Goal: Find contact information: Obtain details needed to contact an individual or organization

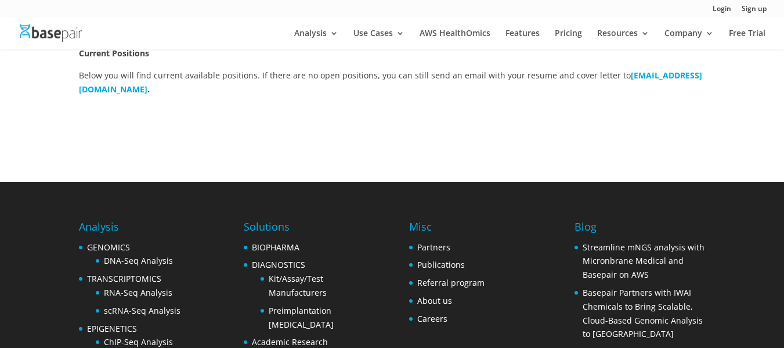
scroll to position [377, 0]
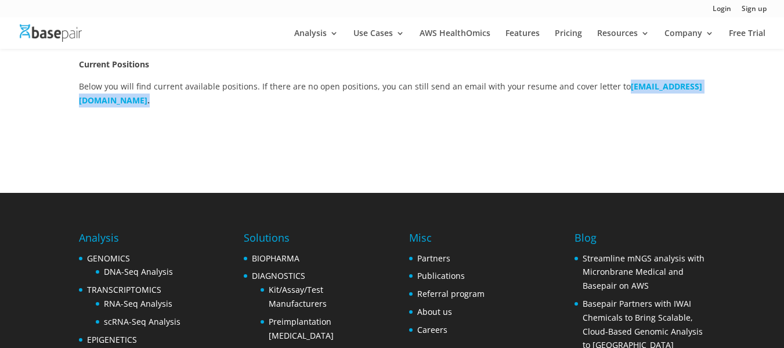
drag, startPoint x: 74, startPoint y: 98, endPoint x: 191, endPoint y: 102, distance: 116.7
click at [191, 102] on div "Using Technology to Improve Healthcare Founded by Harvard Medical School scient…" at bounding box center [392, 1] width 784 height 382
copy p "careers@basepairtech.com ."
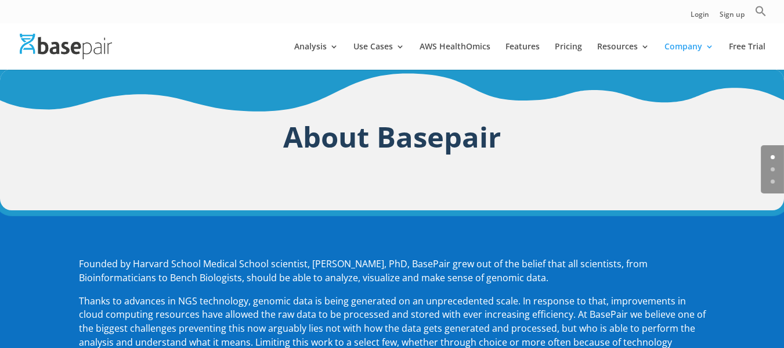
click at [449, 326] on span "Thanks to advances in NGS technology, genomic data is being generated on an unp…" at bounding box center [392, 335] width 627 height 82
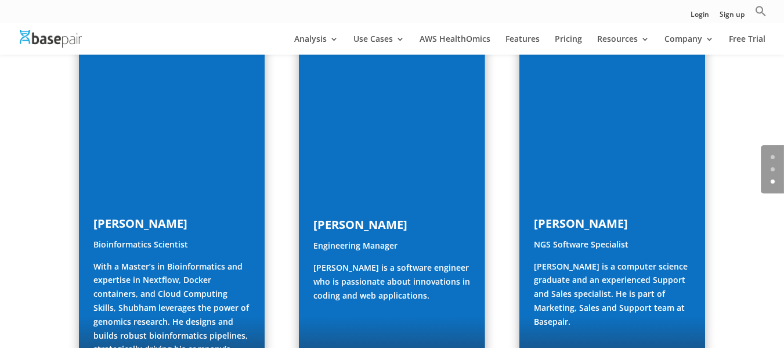
scroll to position [1600, 0]
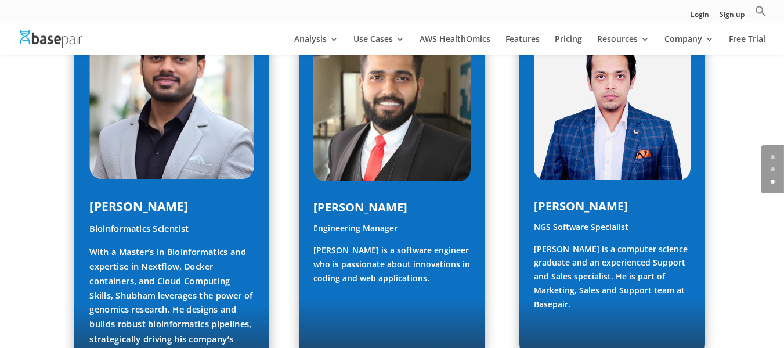
click at [84, 172] on div "Shubham Verma Bioinformatics Scientist With a Master’s in Bioinformatics and ex…" at bounding box center [171, 187] width 195 height 376
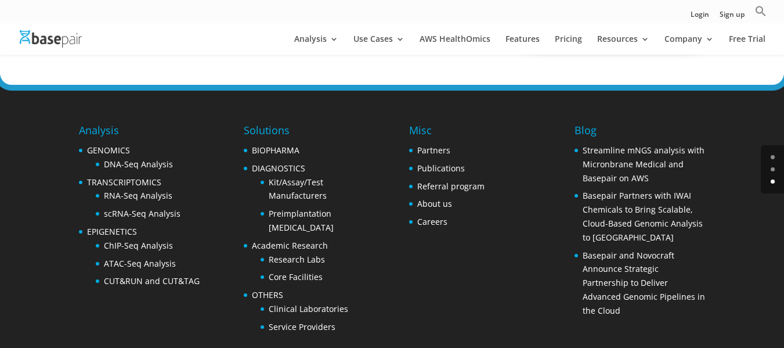
scroll to position [1929, 0]
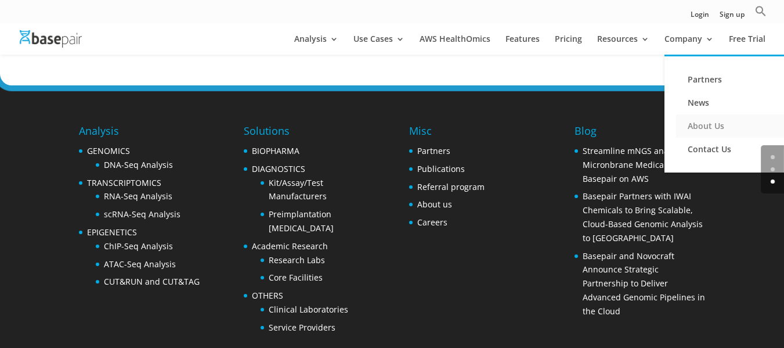
click at [699, 133] on link "About Us" at bounding box center [734, 125] width 116 height 23
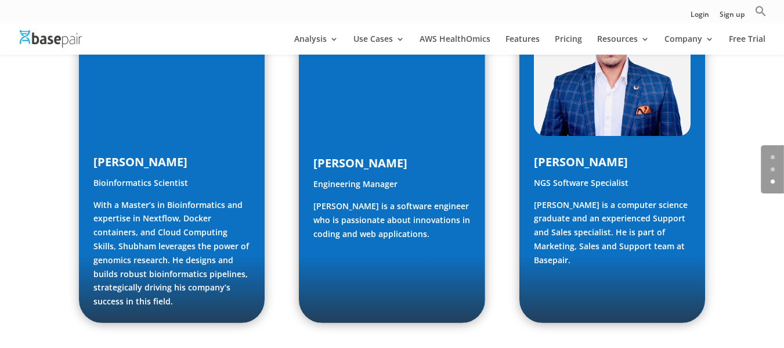
scroll to position [1929, 0]
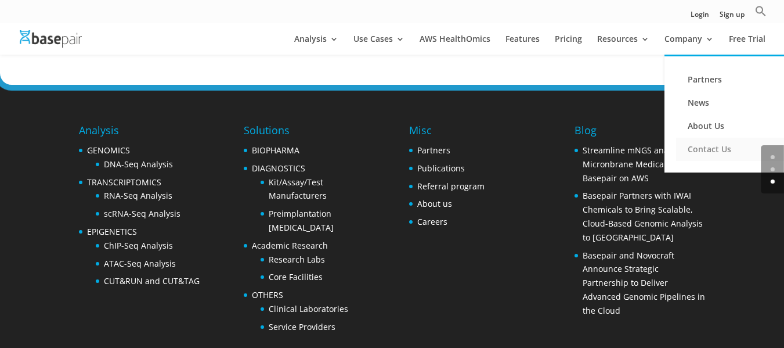
click at [697, 152] on link "Contact Us" at bounding box center [734, 149] width 116 height 23
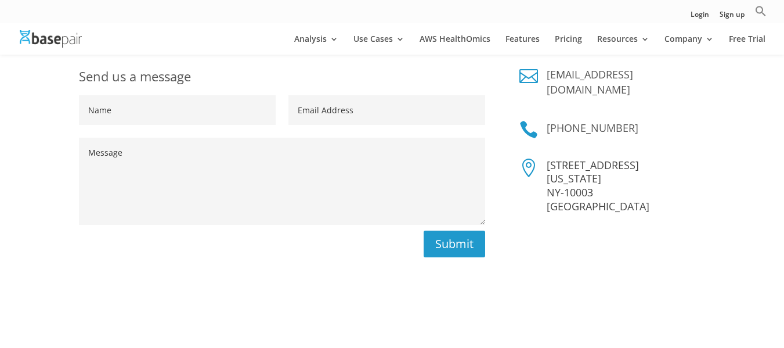
scroll to position [229, 0]
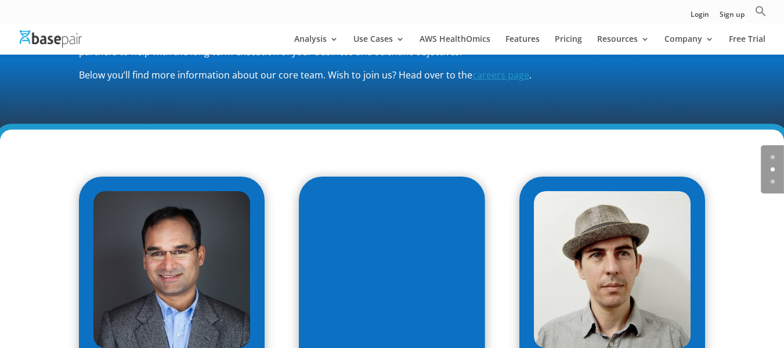
scroll to position [472, 0]
